Goal: Task Accomplishment & Management: Manage account settings

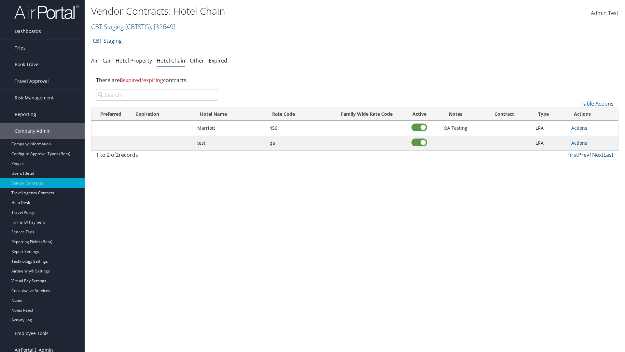
click at [157, 95] on input "search" at bounding box center [157, 95] width 122 height 12
type input "[GEOGRAPHIC_DATA]"
click at [597, 104] on link "Table Actions" at bounding box center [597, 103] width 33 height 7
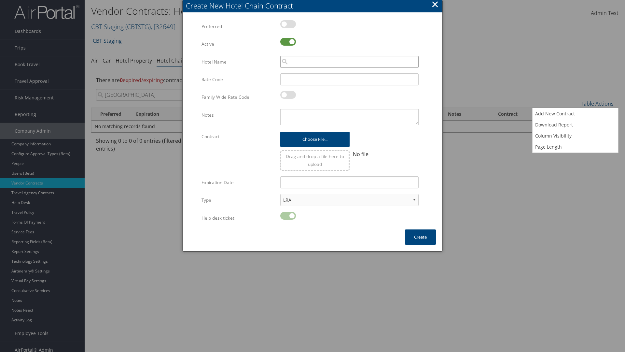
click at [349, 62] on input "search" at bounding box center [349, 62] width 138 height 12
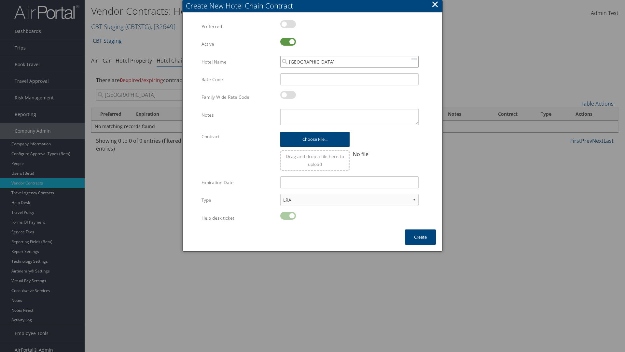
type input "[GEOGRAPHIC_DATA]"
type input "456"
click at [420, 237] on button "Create" at bounding box center [420, 236] width 31 height 15
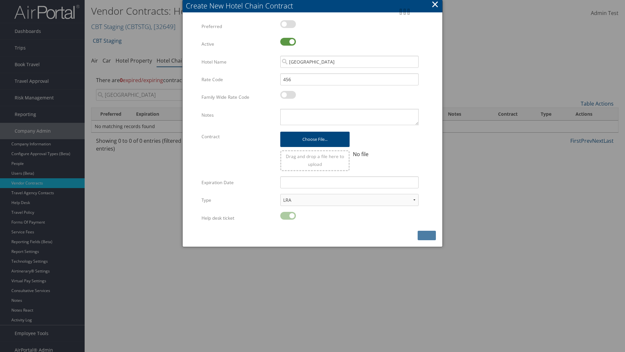
scroll to position [7, 0]
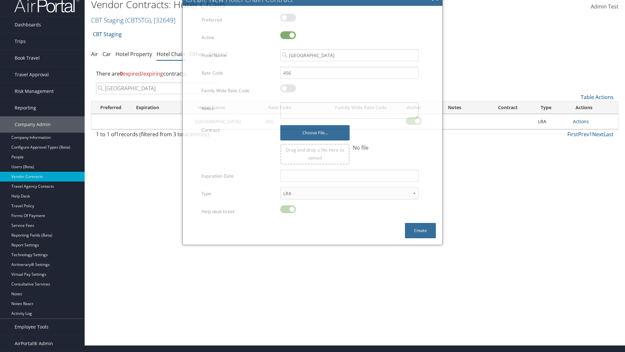
click at [157, 88] on input "[GEOGRAPHIC_DATA]" at bounding box center [157, 88] width 122 height 12
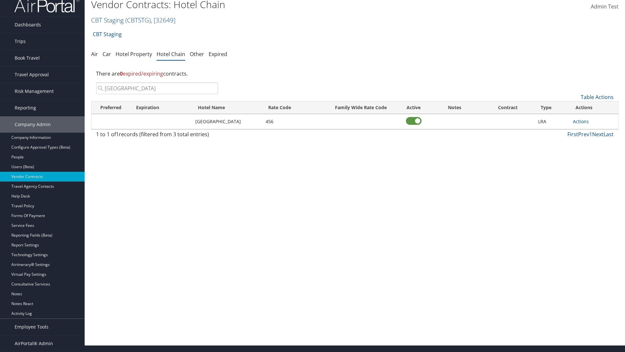
click at [581, 121] on link "Actions" at bounding box center [581, 121] width 16 height 6
click at [0, 0] on link "Delete" at bounding box center [0, 0] width 0 height 0
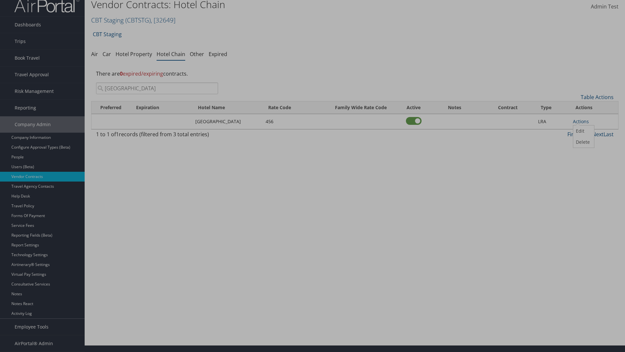
click at [0, 0] on button "Delete" at bounding box center [0, 0] width 0 height 0
